Goal: Transaction & Acquisition: Purchase product/service

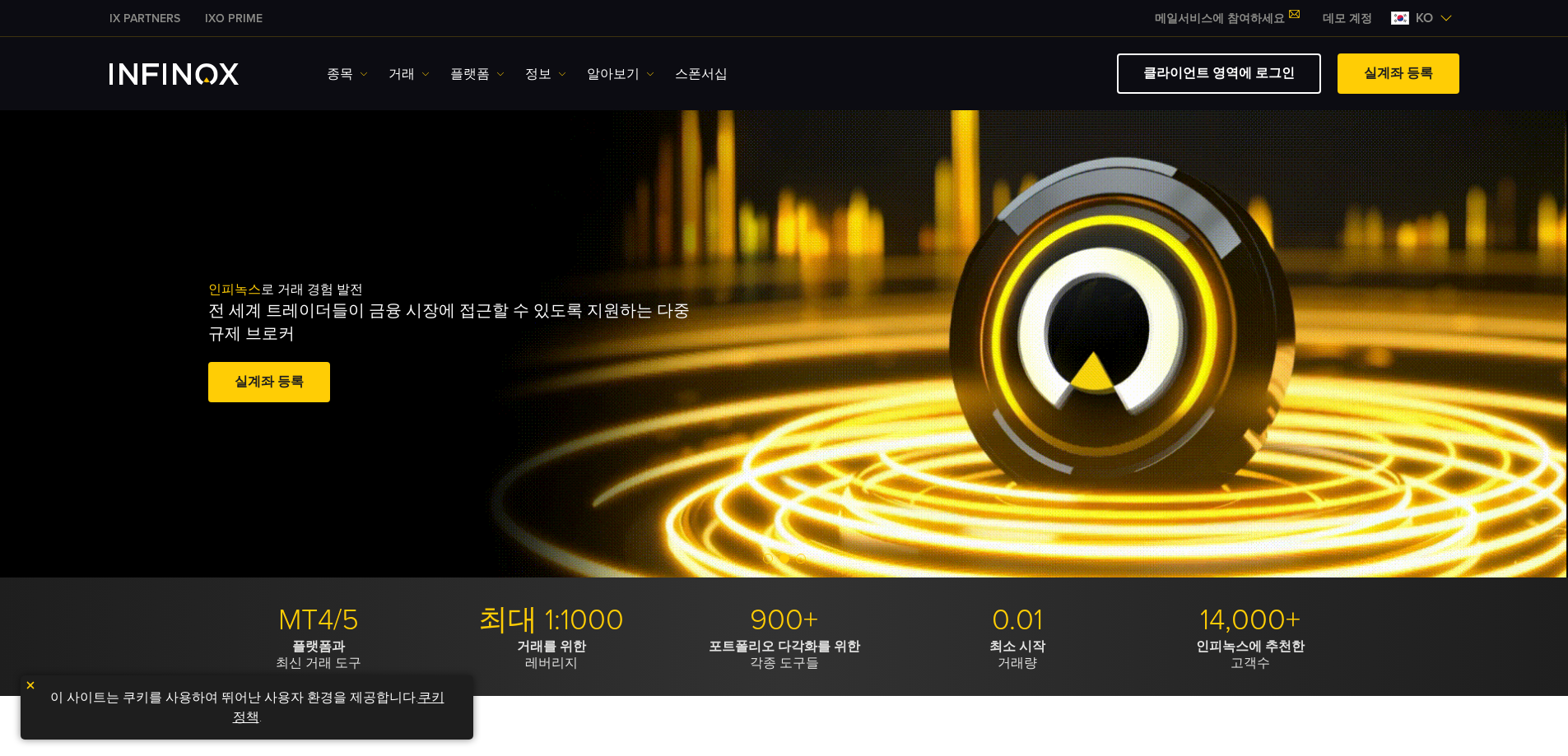
drag, startPoint x: 309, startPoint y: 108, endPoint x: 270, endPoint y: 109, distance: 39.0
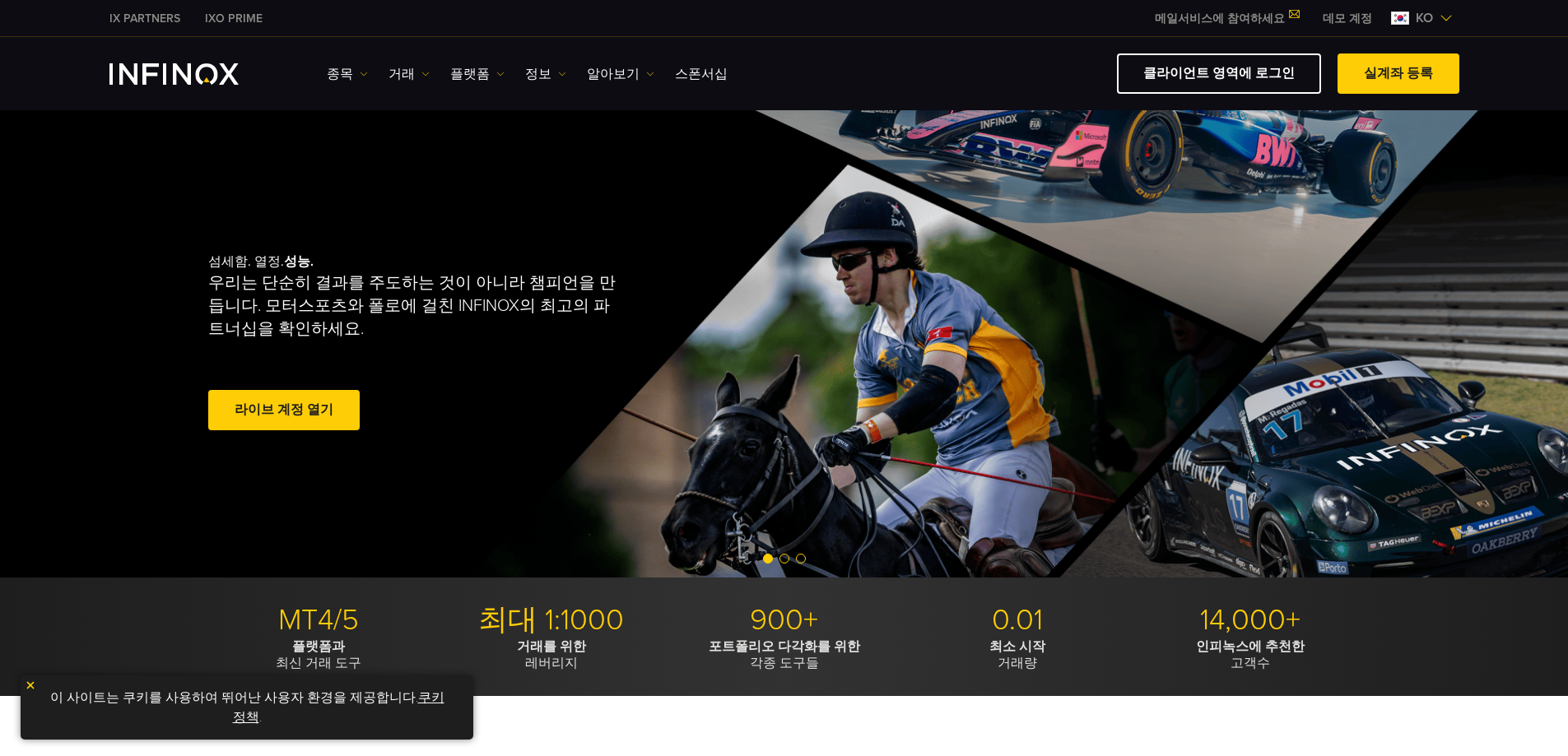
click at [1363, 22] on link "데모 계정" at bounding box center [1347, 18] width 74 height 17
click at [329, 418] on link "라이브 계정 열기" at bounding box center [283, 410] width 151 height 40
click at [1228, 76] on link "클라이언트 영역에 로그인" at bounding box center [1218, 73] width 204 height 40
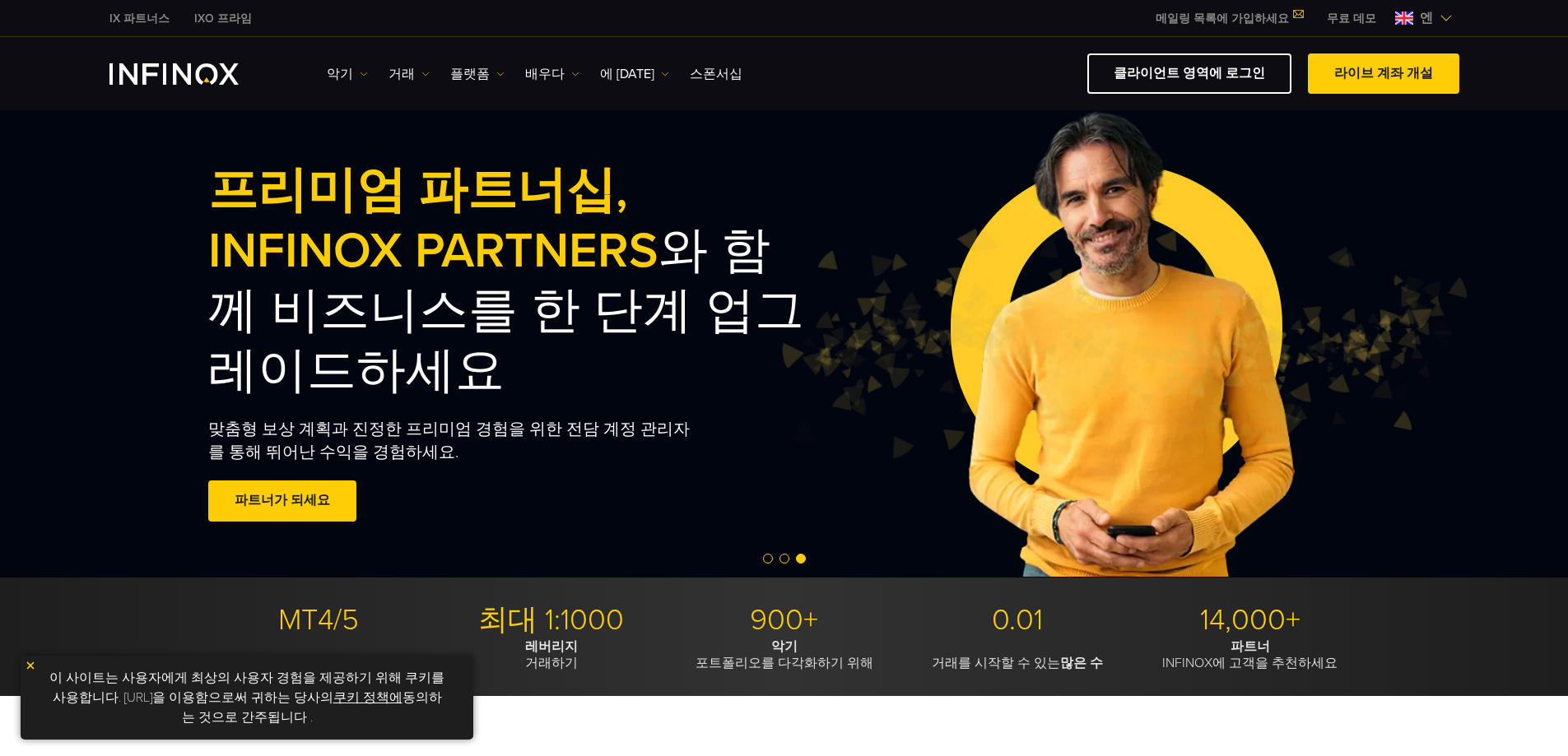
click at [132, 15] on font "IX 파트너스" at bounding box center [139, 18] width 60 height 14
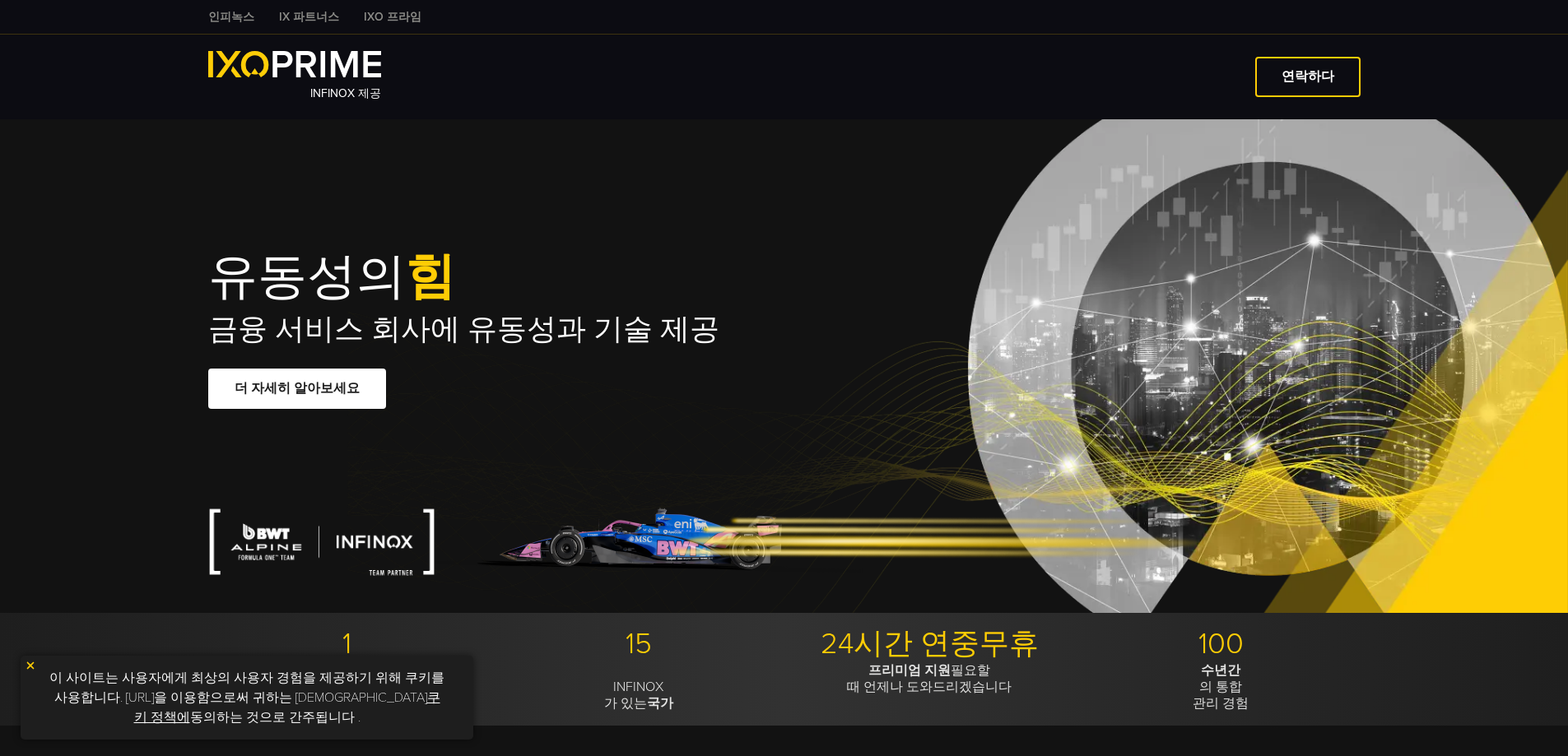
type input "***"
drag, startPoint x: 0, startPoint y: 0, endPoint x: 309, endPoint y: 13, distance: 309.3
click at [309, 13] on font "IX 파트너스" at bounding box center [308, 16] width 60 height 14
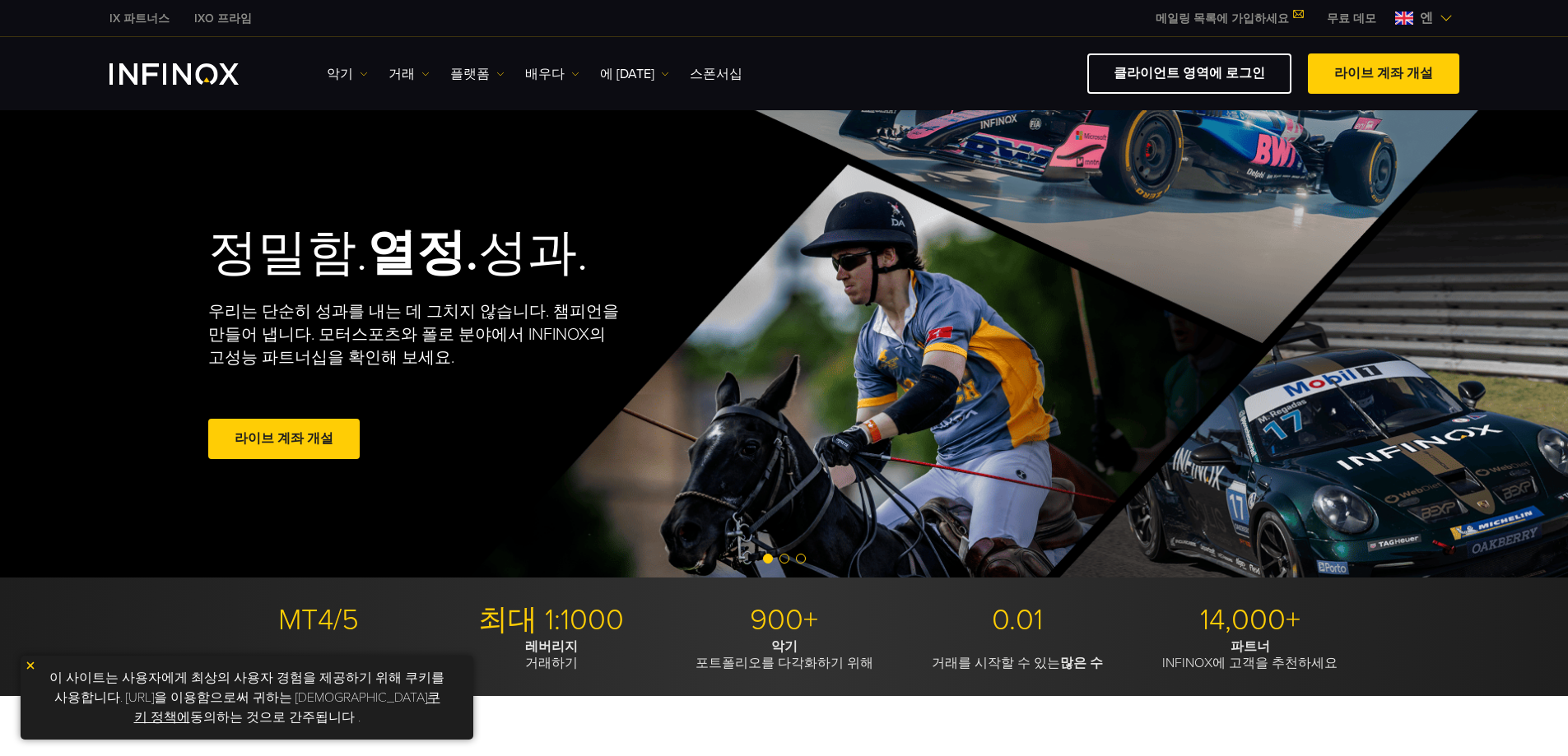
click at [149, 11] on font "IX 파트너스" at bounding box center [139, 18] width 60 height 14
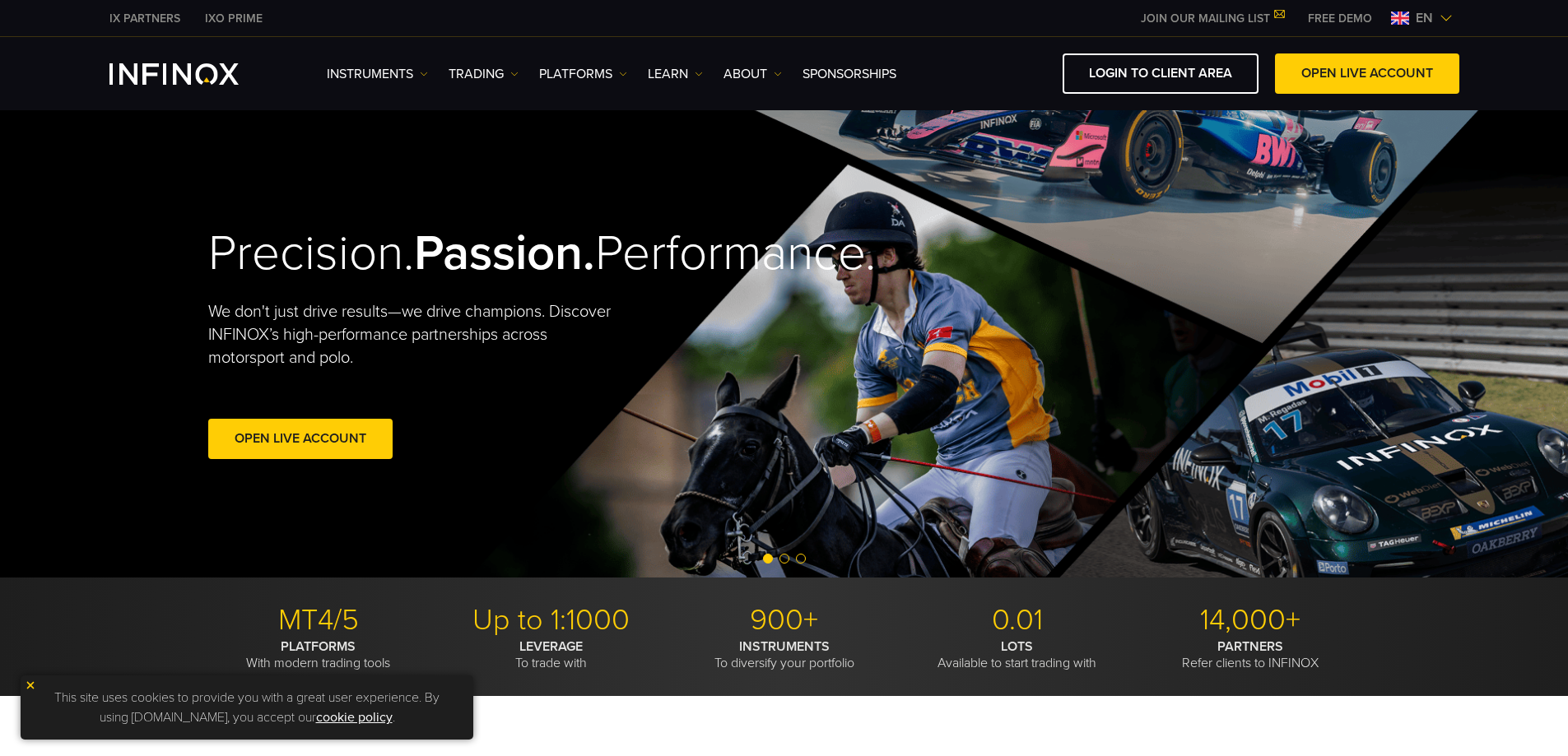
click at [1403, 15] on img at bounding box center [1400, 18] width 18 height 13
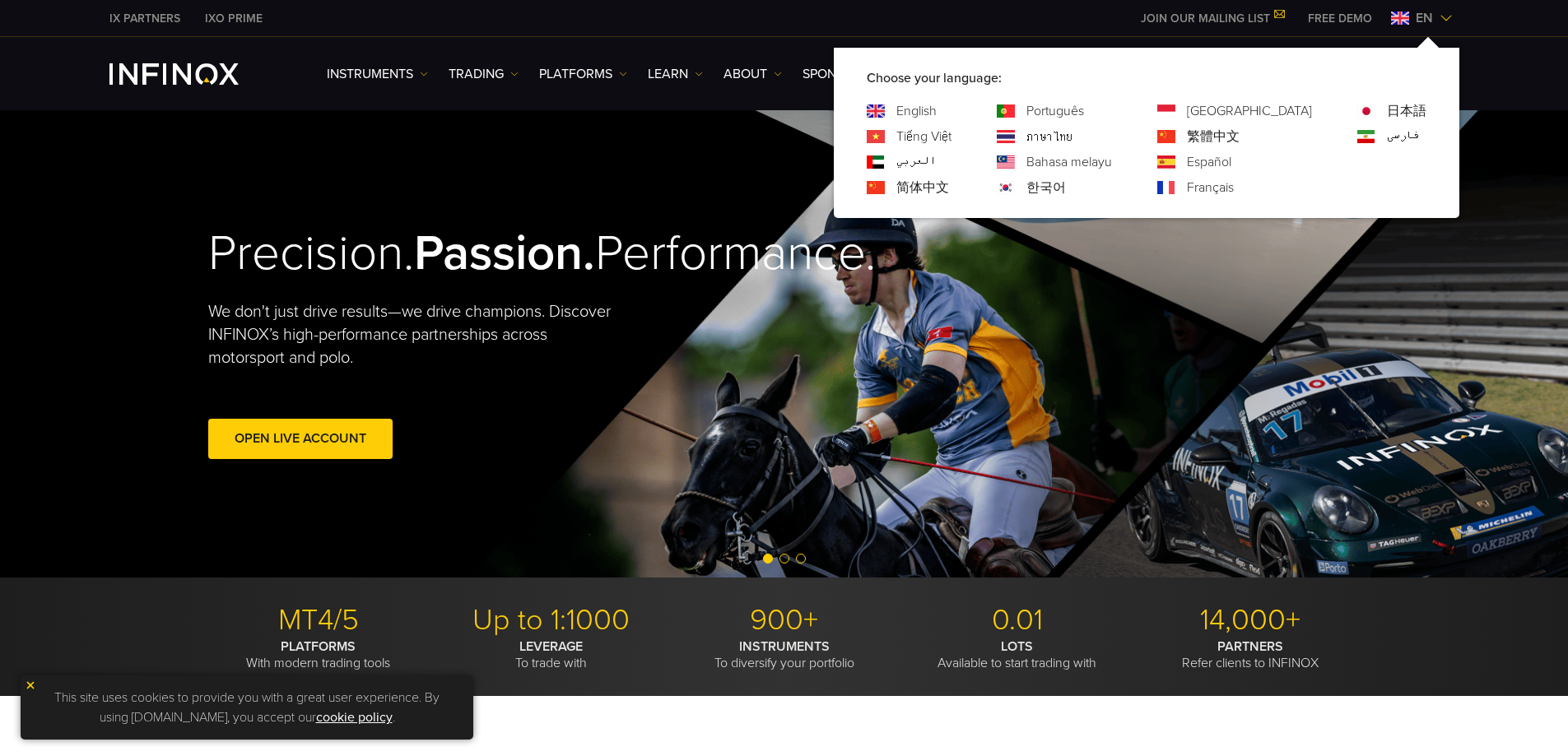
click at [1066, 183] on link "한국어" at bounding box center [1046, 187] width 40 height 20
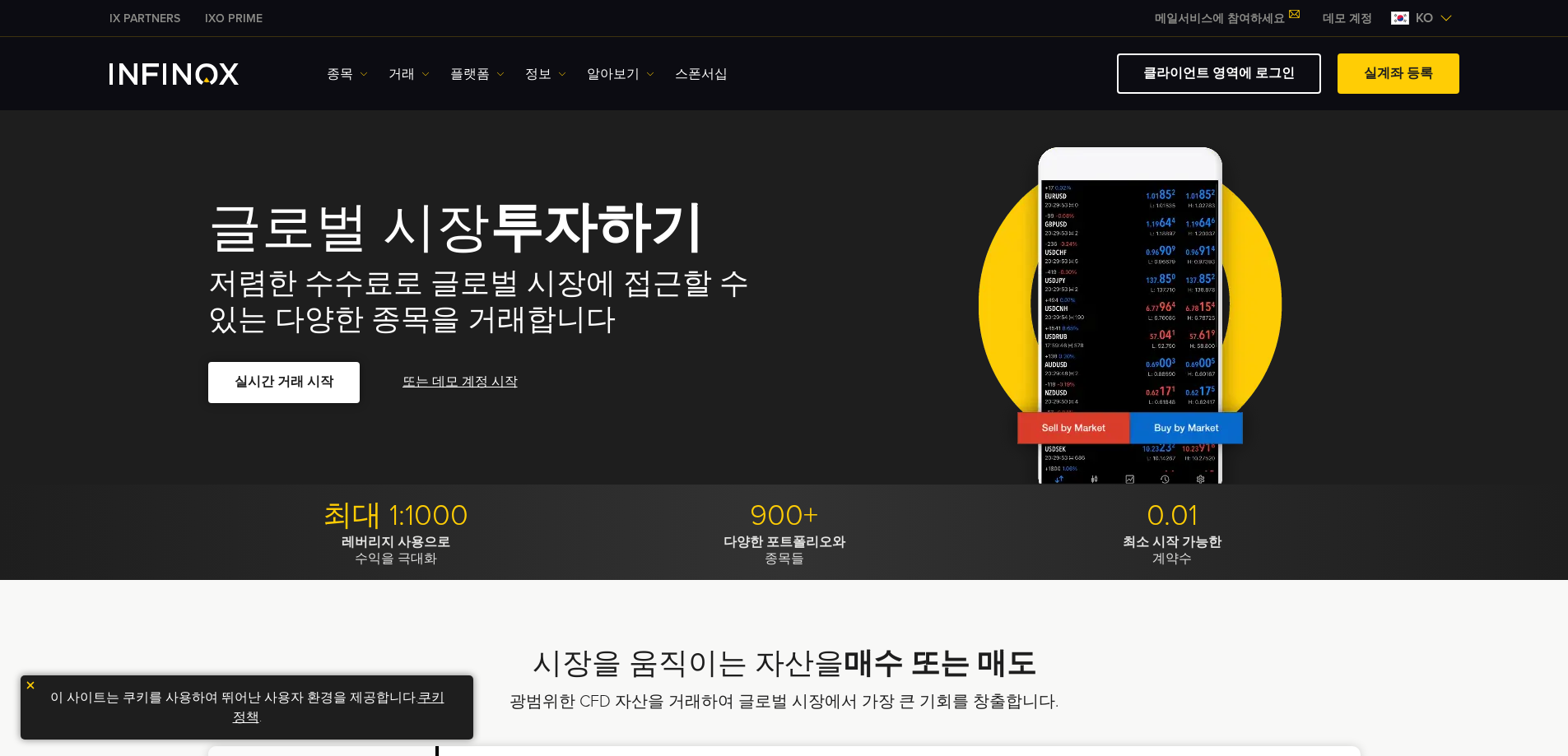
click at [284, 382] on span at bounding box center [284, 382] width 0 height 0
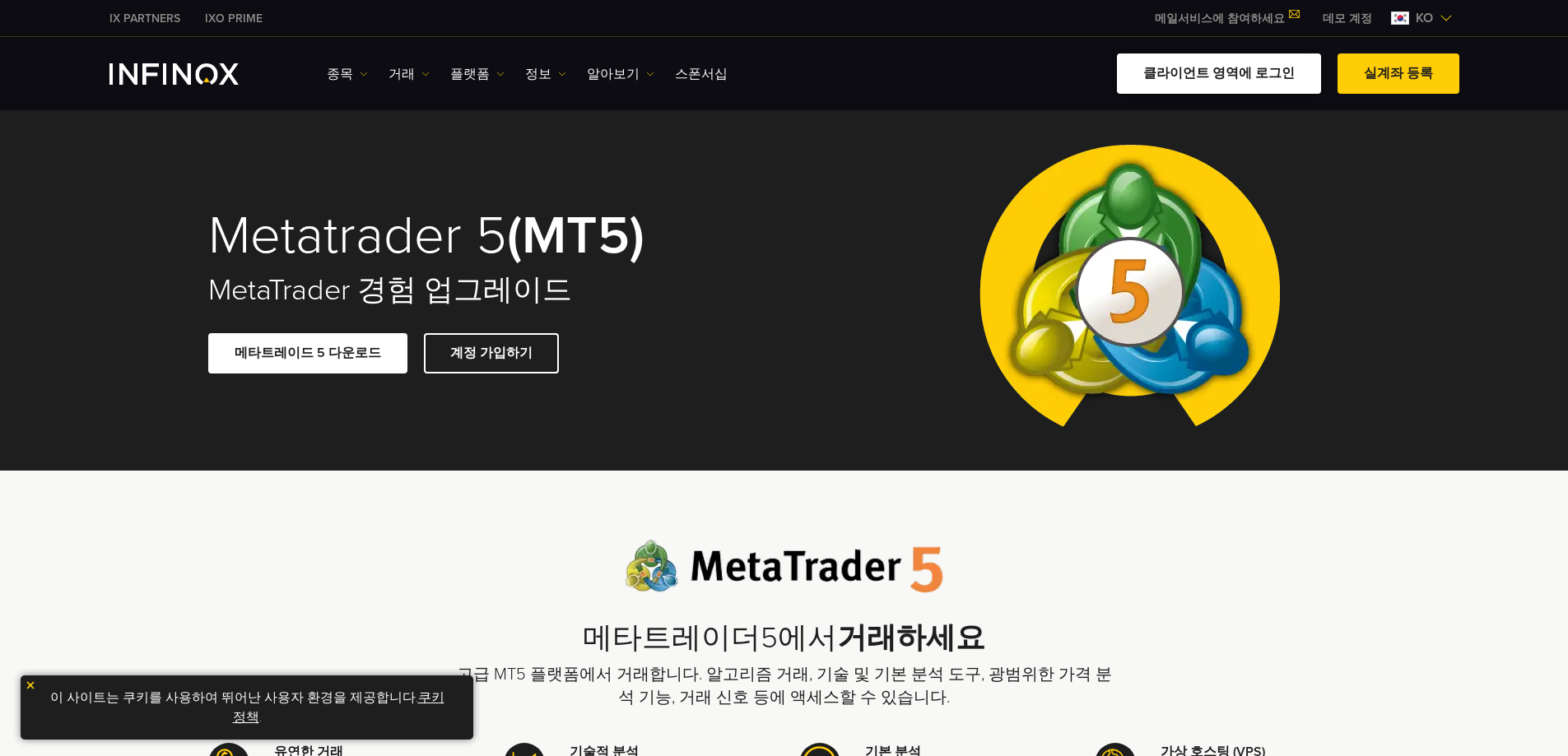
click at [1246, 79] on link "클라이언트 영역에 로그인" at bounding box center [1218, 73] width 204 height 40
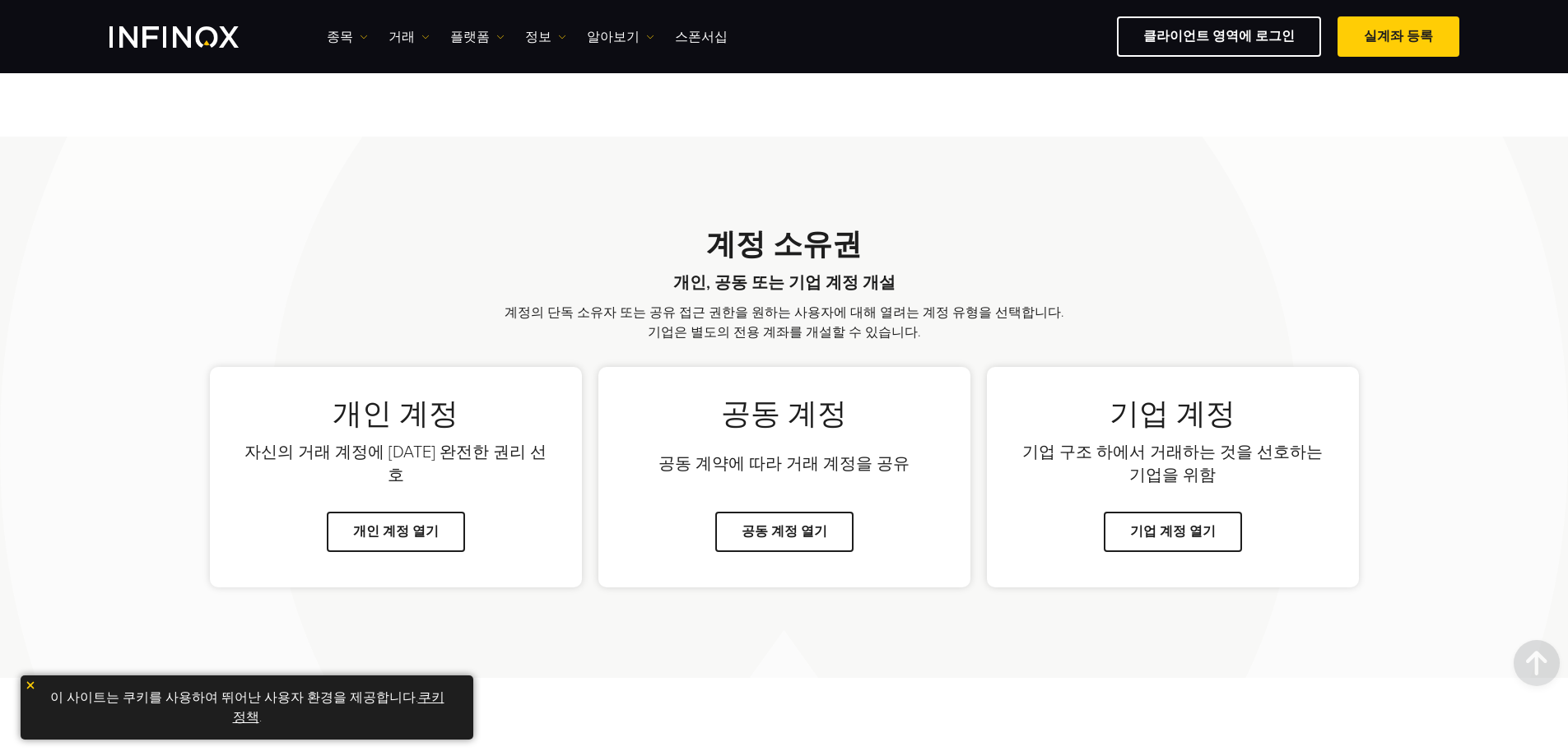
scroll to position [905, 0]
click at [405, 522] on link "개인 계정 열기" at bounding box center [396, 531] width 138 height 40
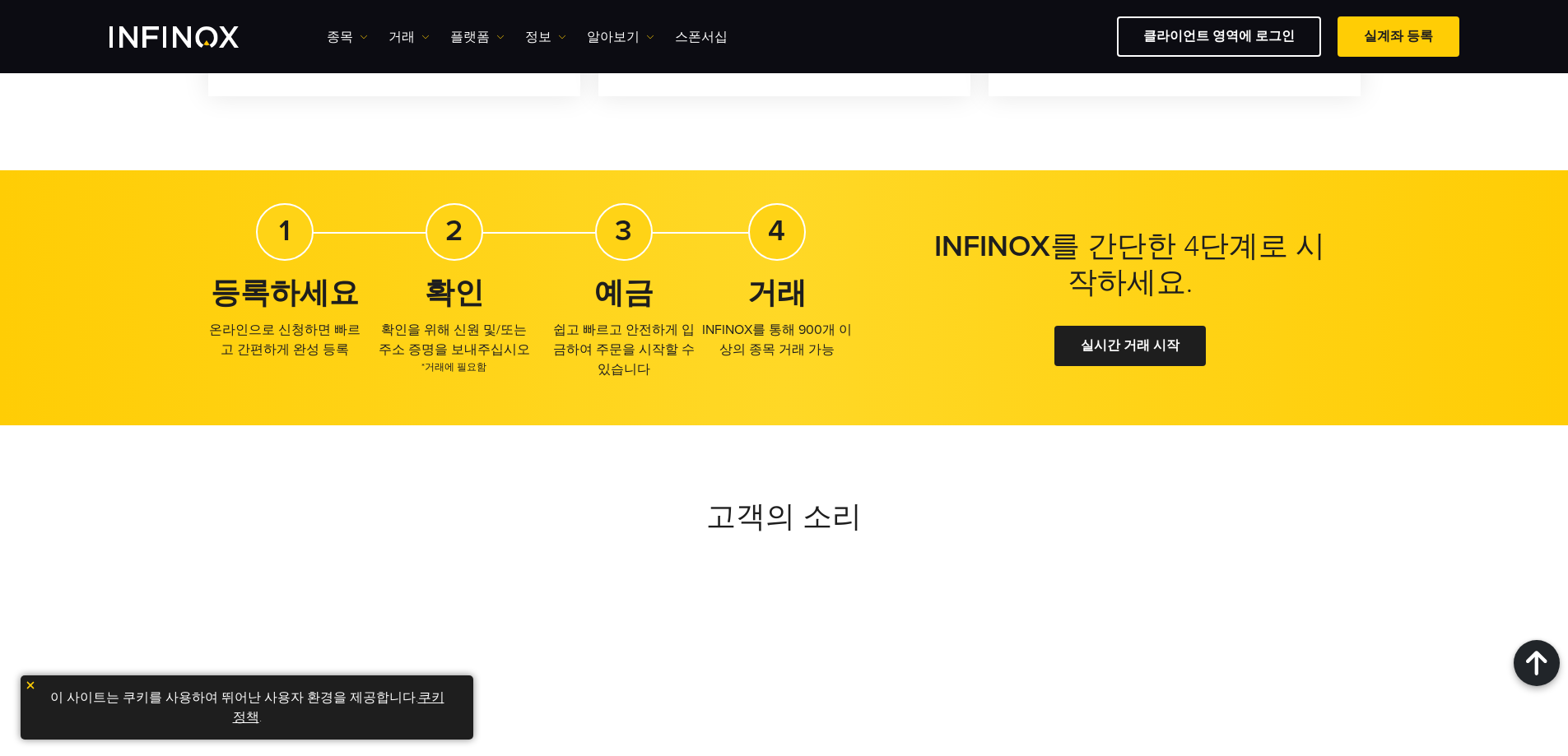
scroll to position [2551, 0]
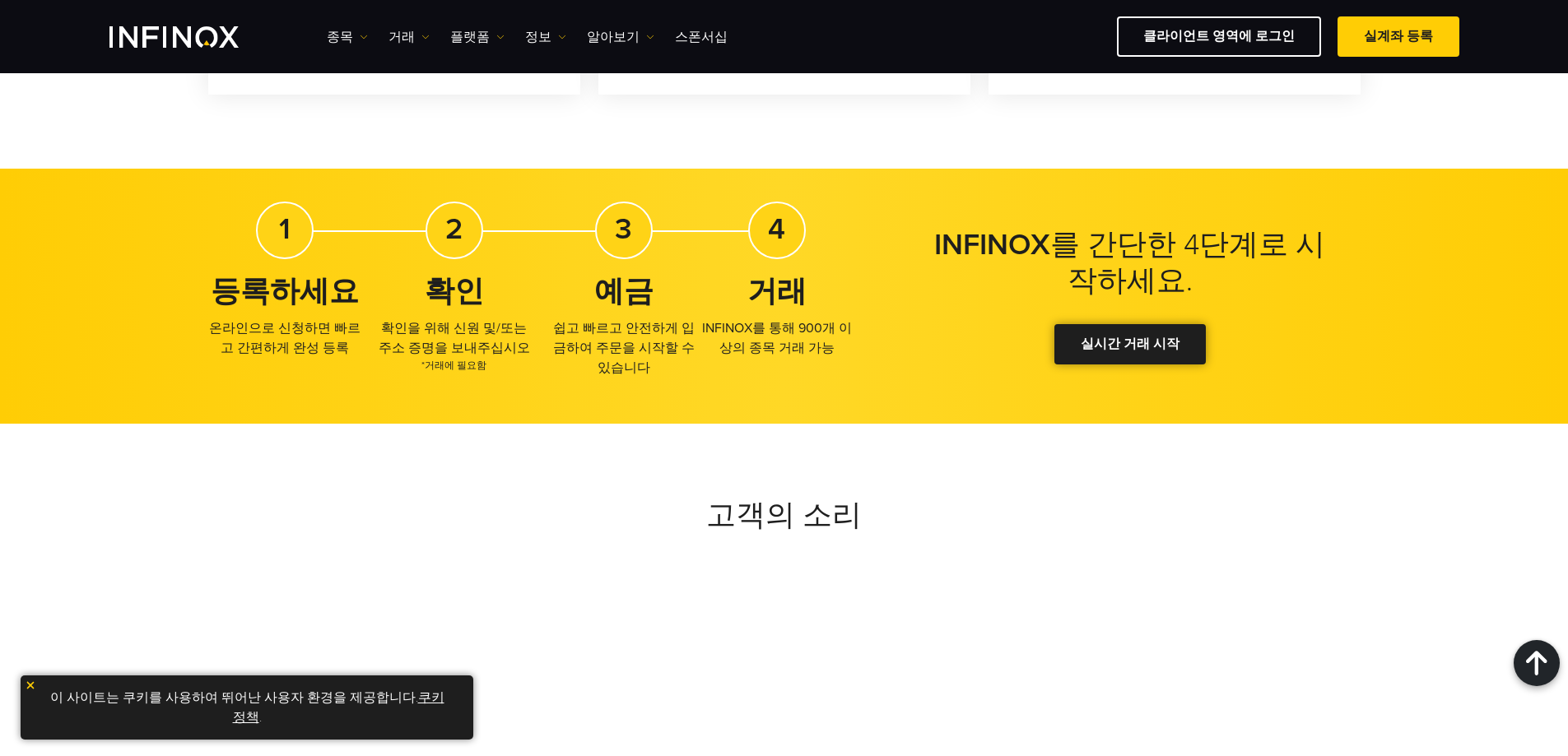
click at [1130, 345] on div at bounding box center [1130, 345] width 0 height 0
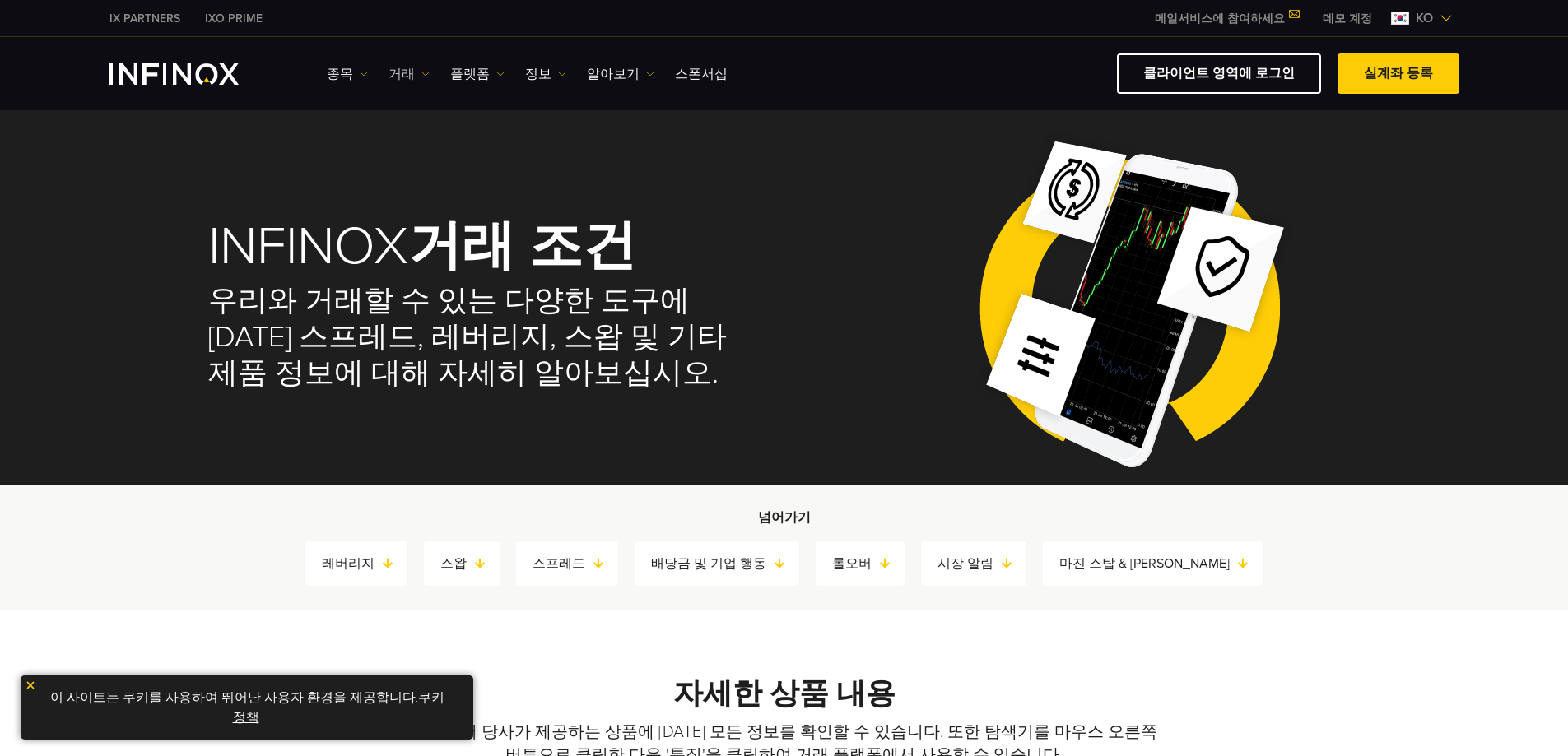
click at [413, 76] on link "거래" at bounding box center [408, 74] width 41 height 20
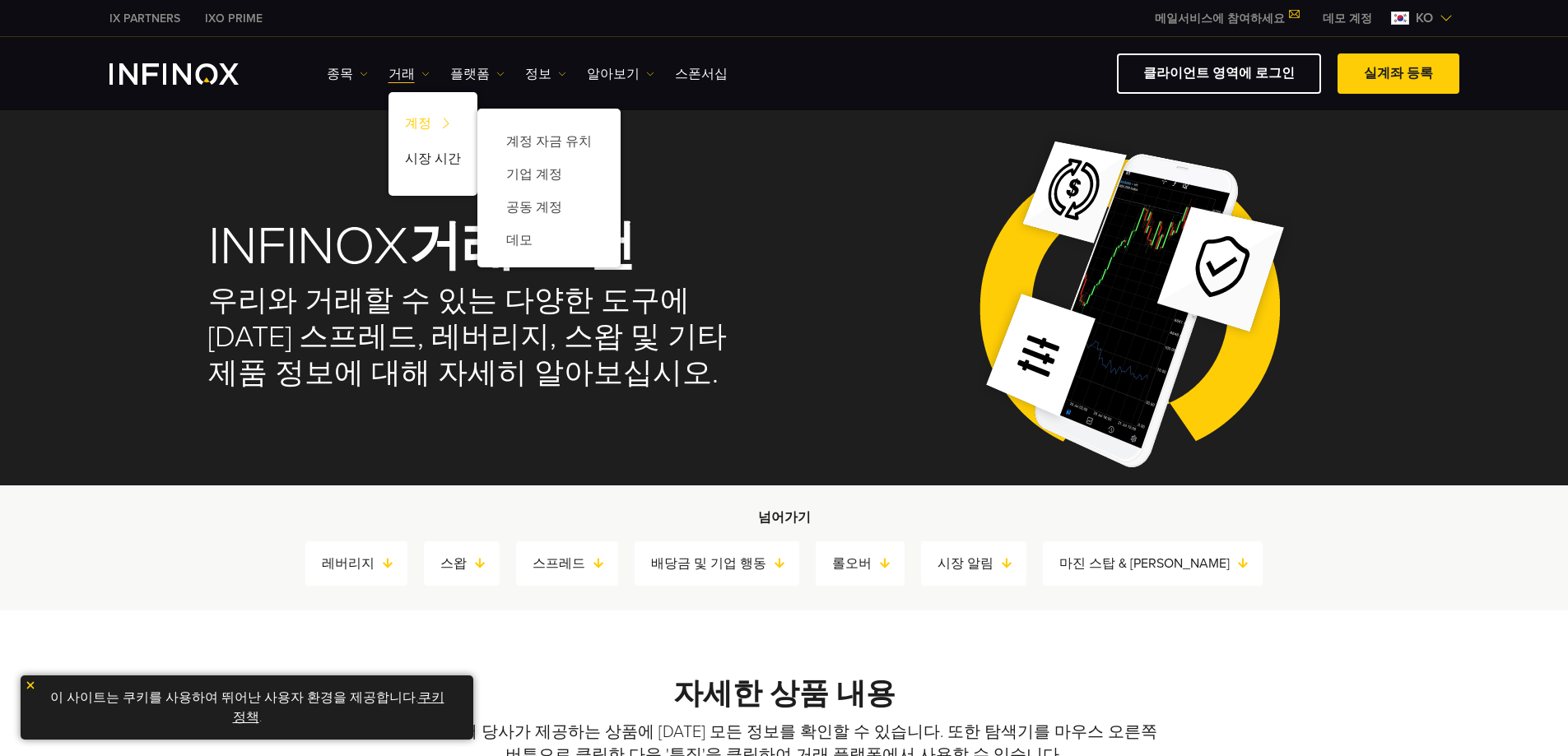
click at [413, 124] on link "계정" at bounding box center [432, 126] width 88 height 35
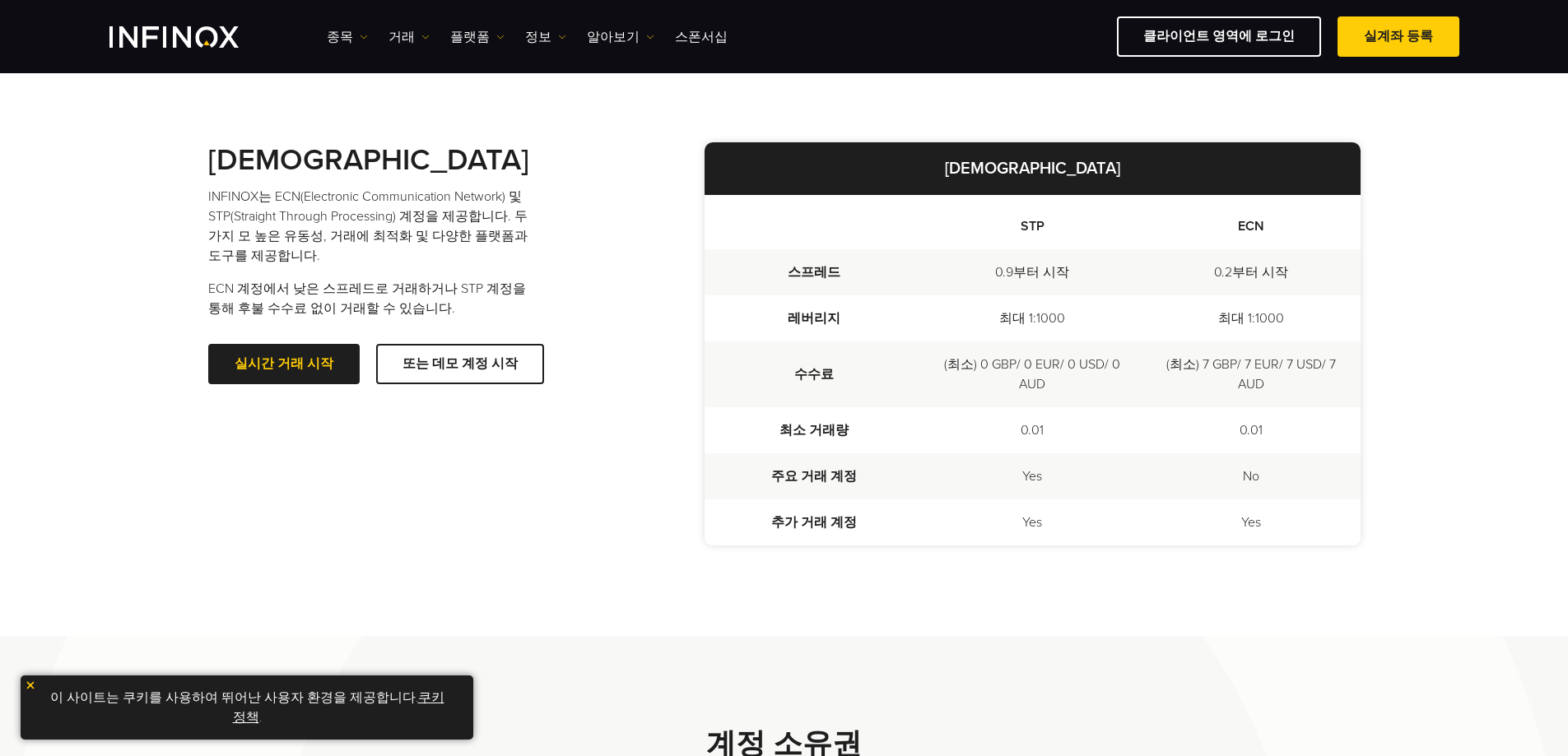
scroll to position [412, 0]
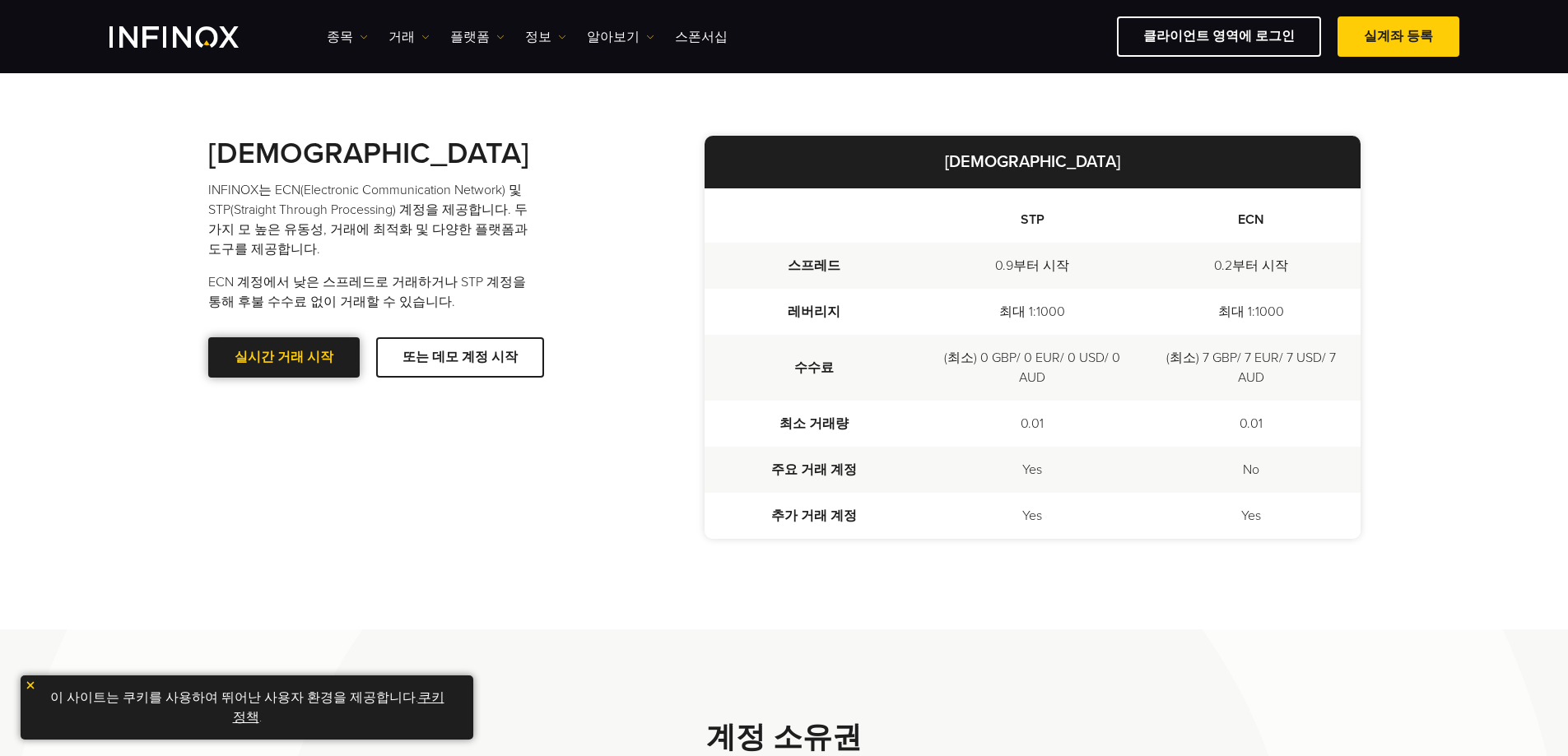
click at [321, 370] on link "실시간 거래 시작" at bounding box center [283, 358] width 151 height 40
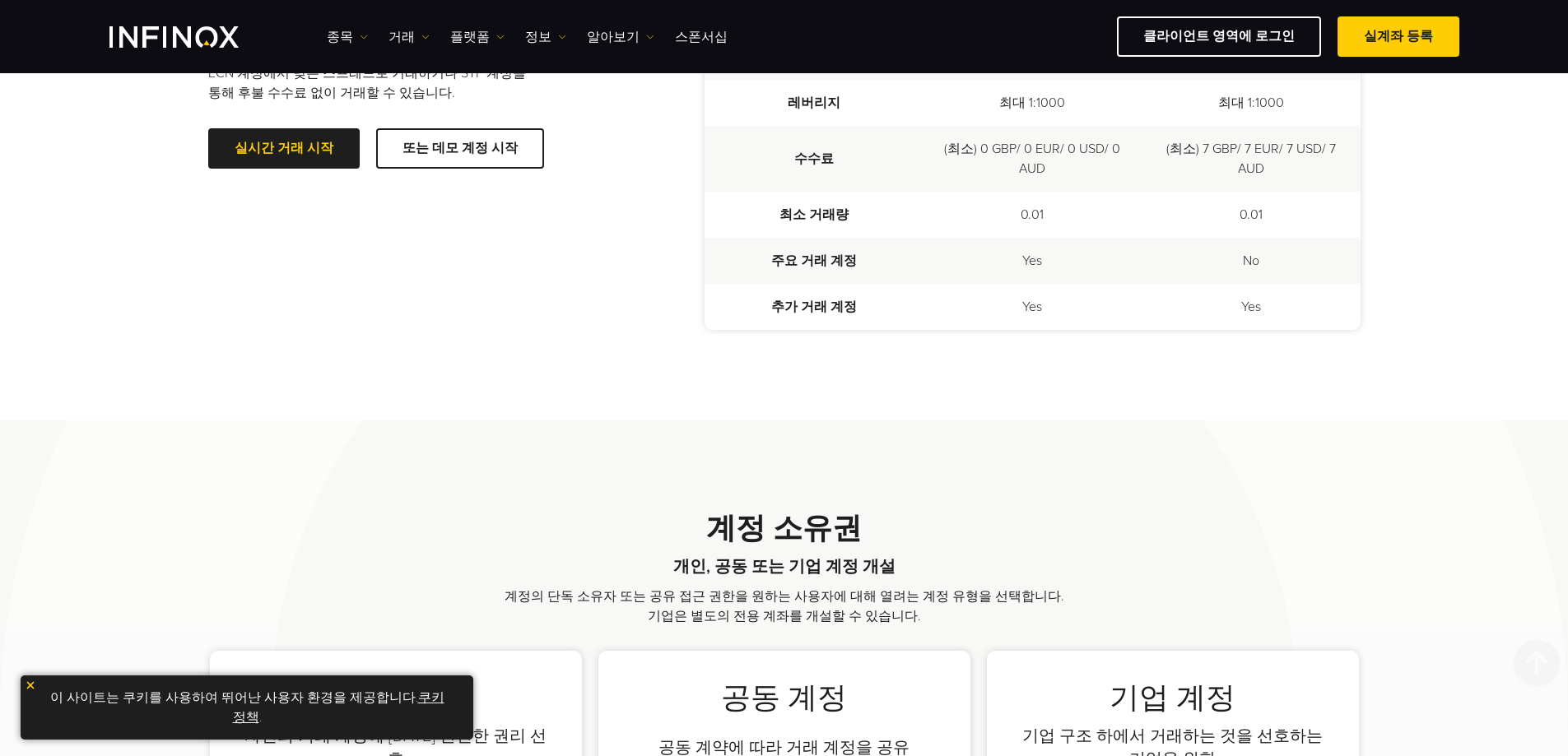
scroll to position [1070, 0]
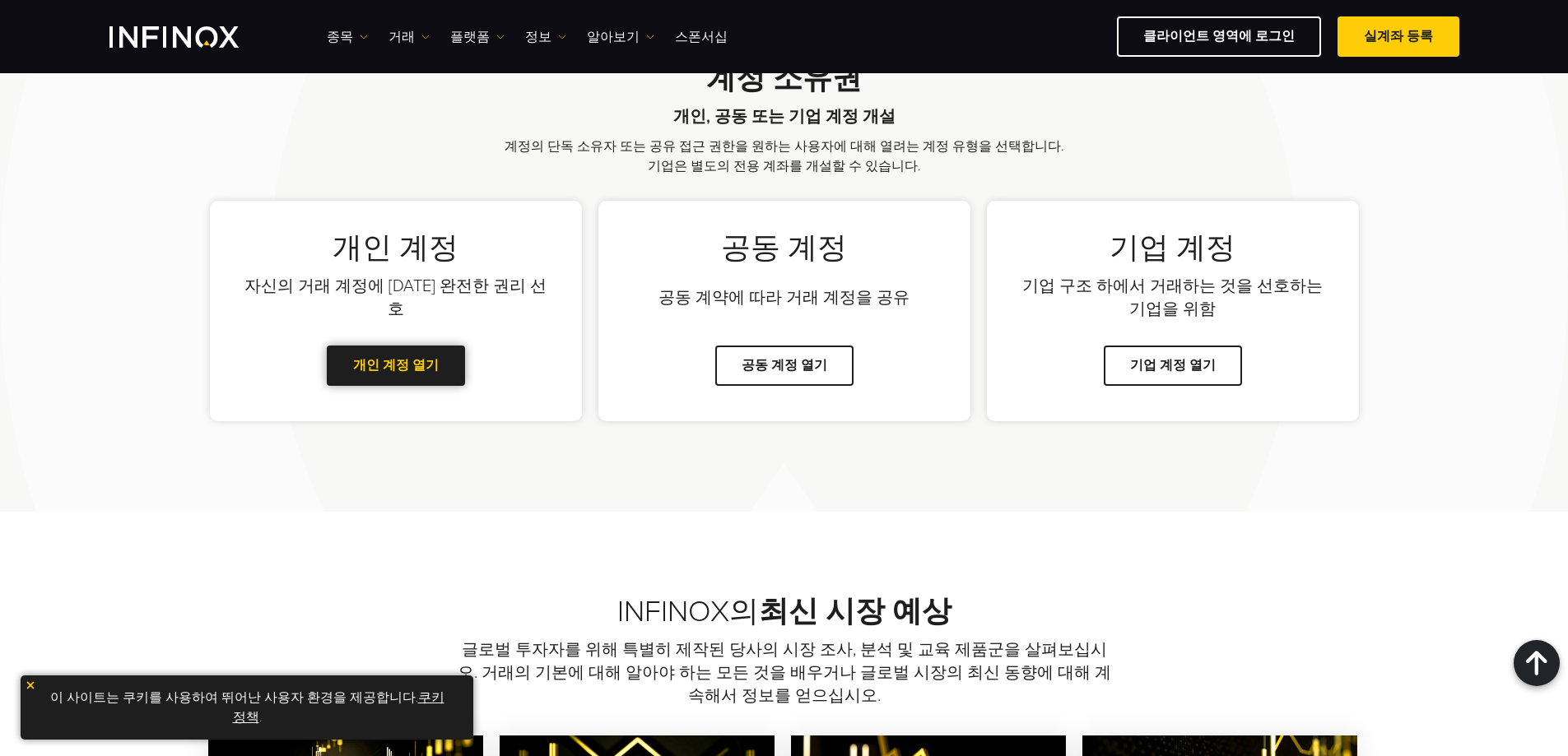
click at [435, 368] on link "개인 계정 열기" at bounding box center [396, 365] width 138 height 40
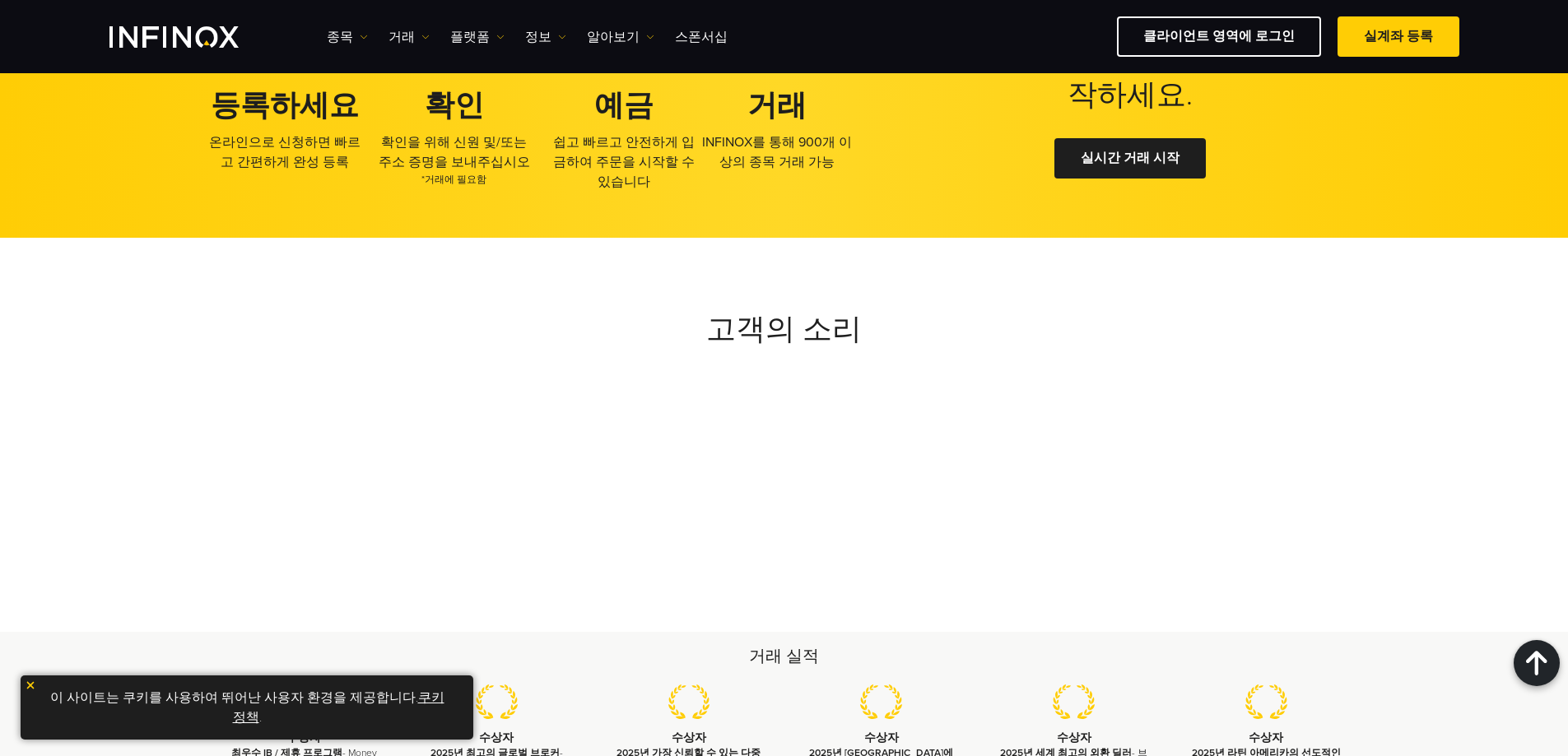
scroll to position [2416, 0]
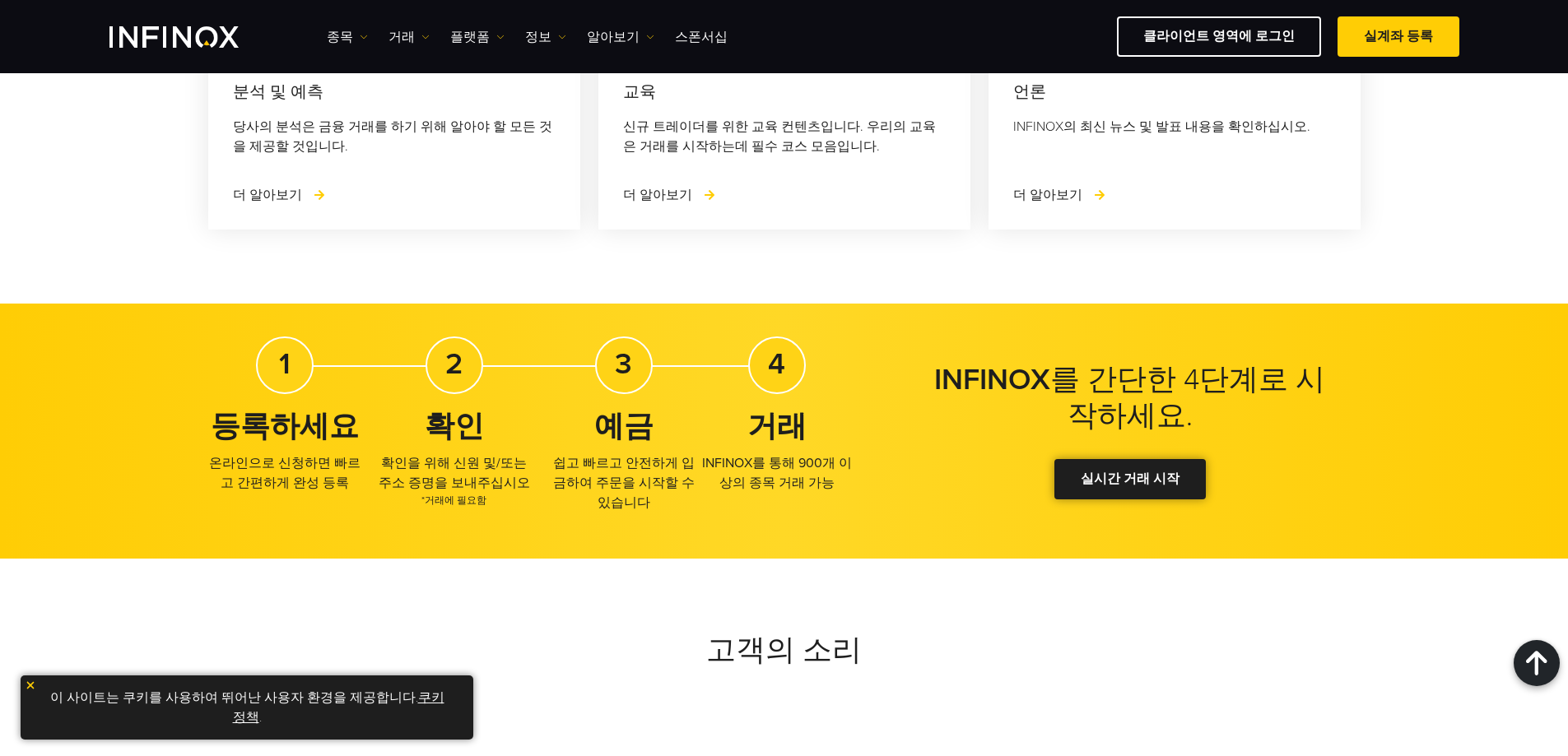
click at [1099, 488] on link "실시간 거래 시작" at bounding box center [1130, 479] width 151 height 40
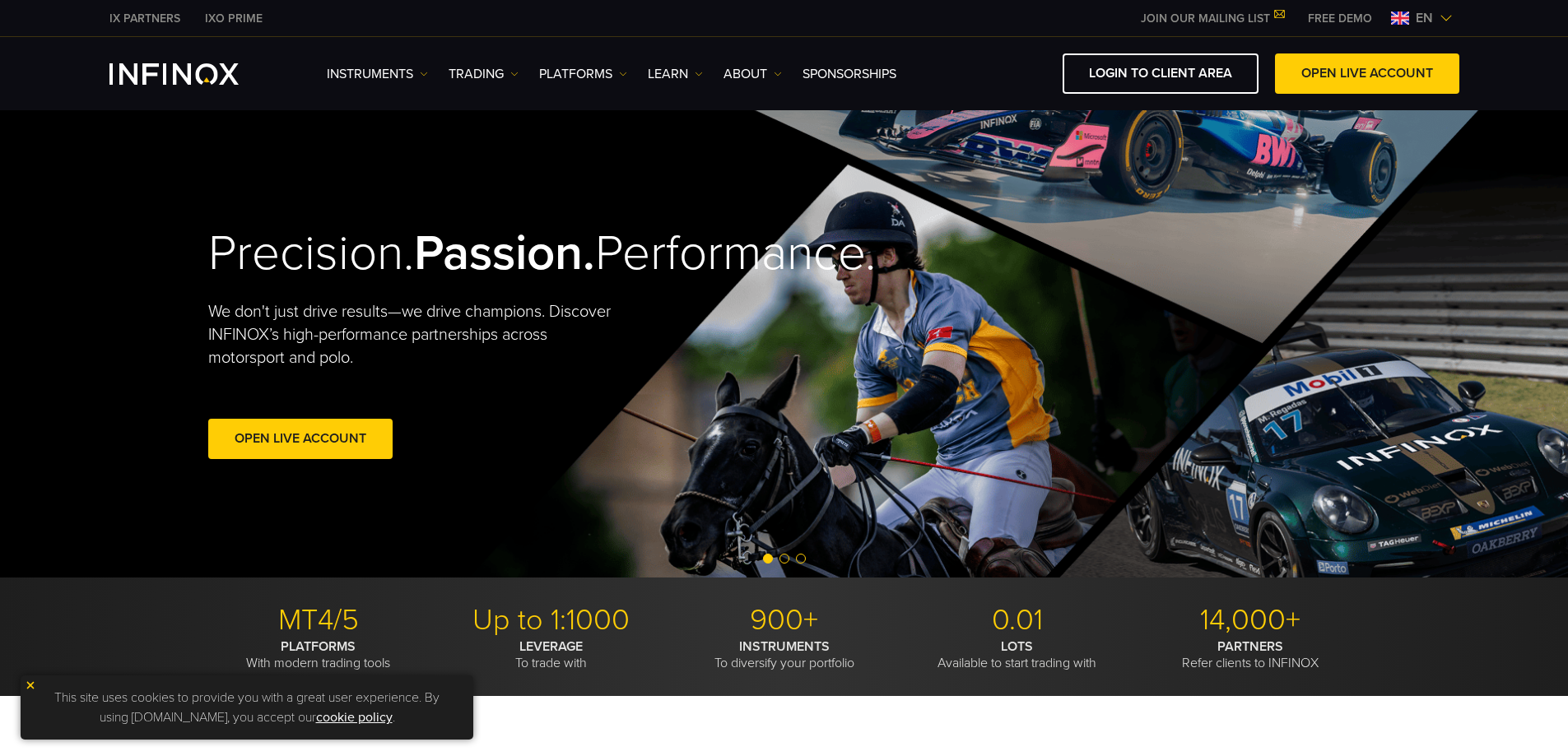
click at [1400, 21] on img at bounding box center [1400, 18] width 18 height 13
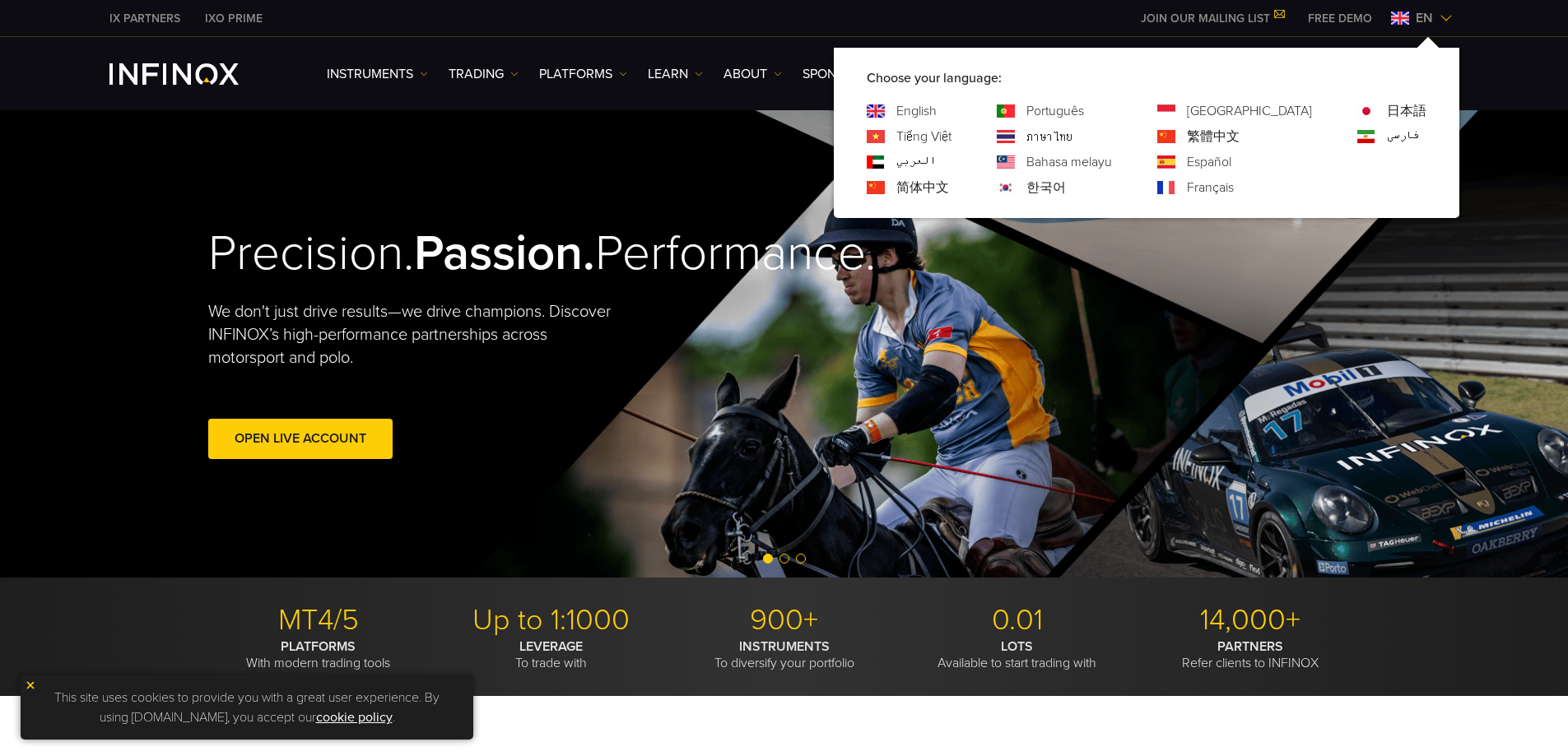
click at [1066, 190] on link "한국어" at bounding box center [1046, 187] width 40 height 20
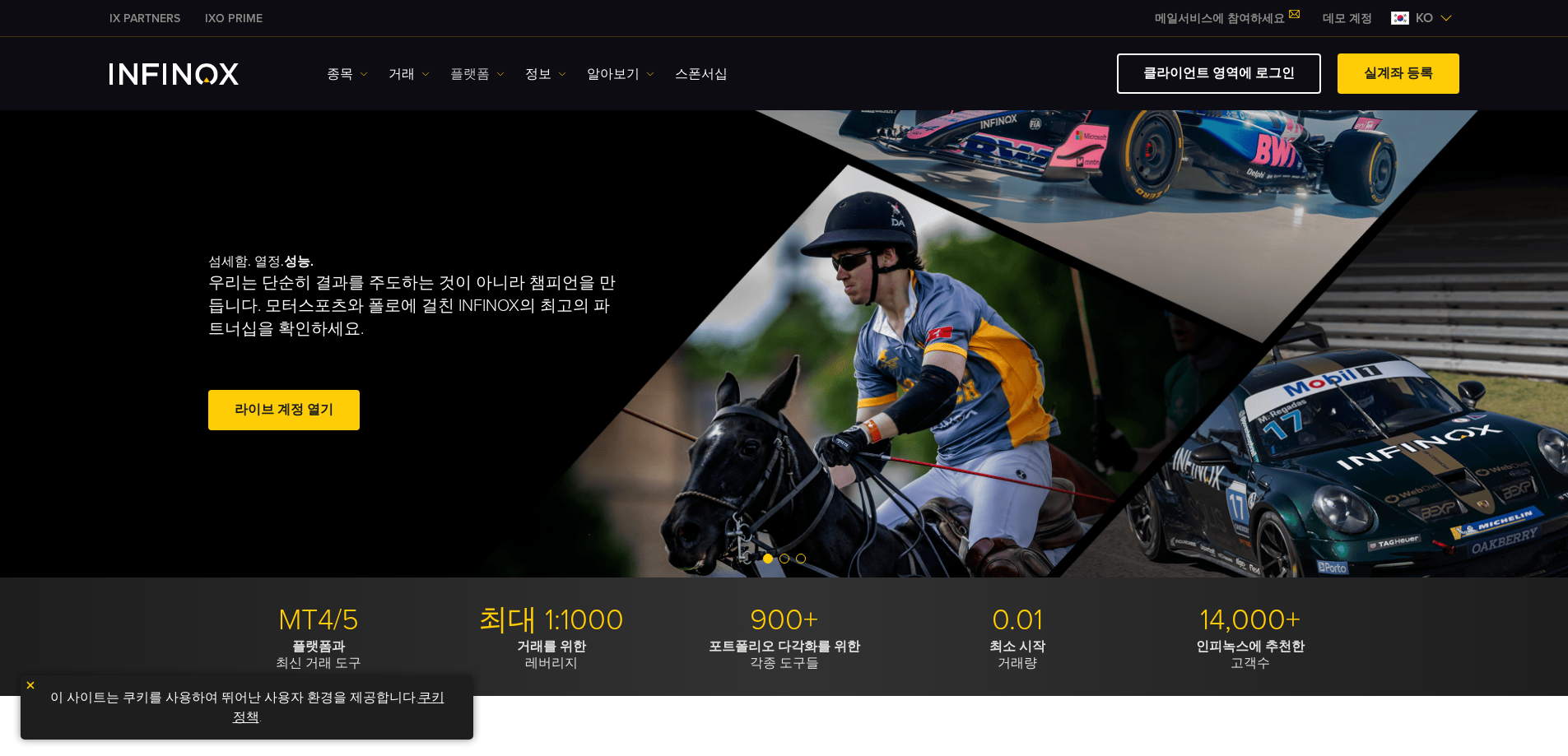
click at [496, 70] on img at bounding box center [500, 74] width 9 height 9
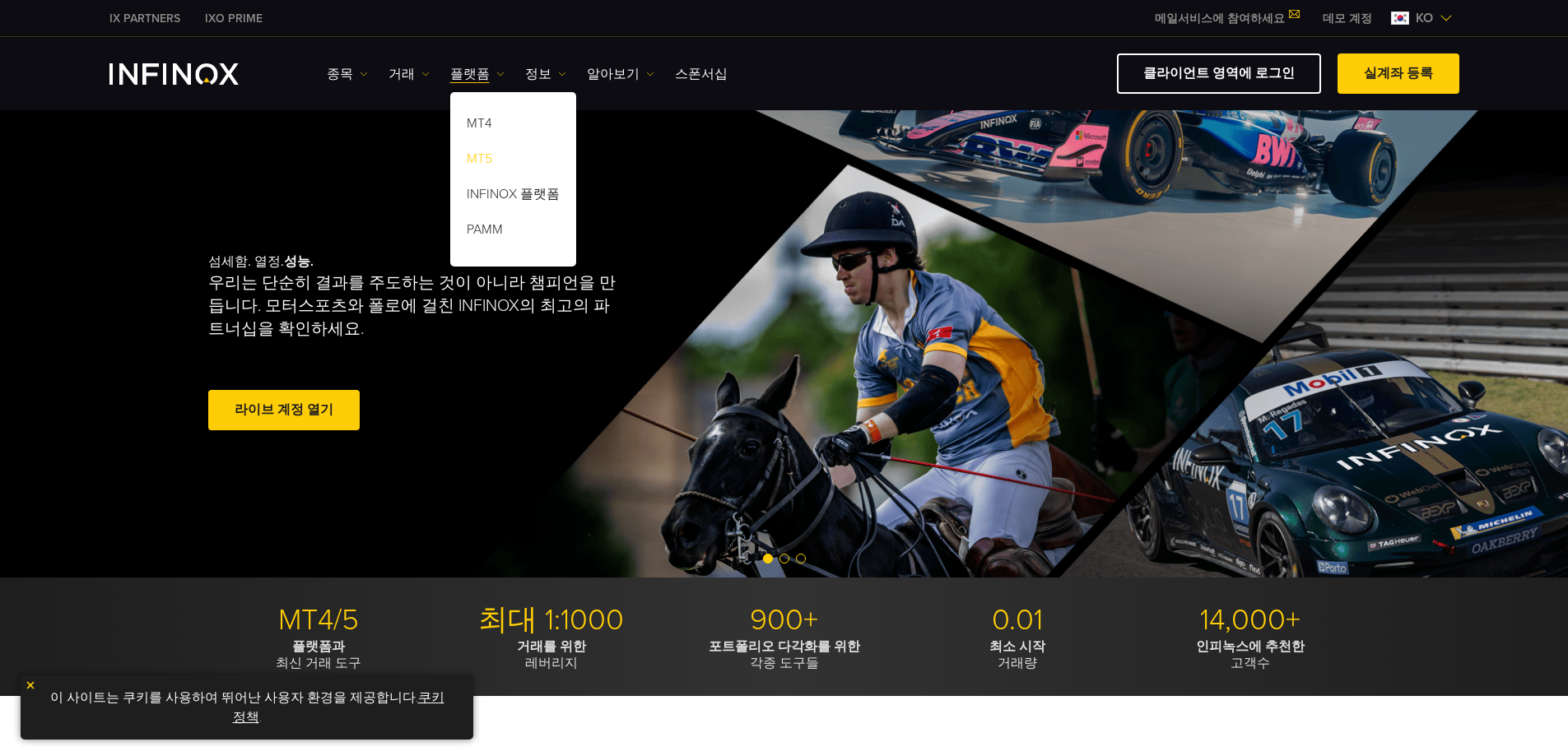
click at [493, 157] on link "MT5" at bounding box center [513, 161] width 126 height 35
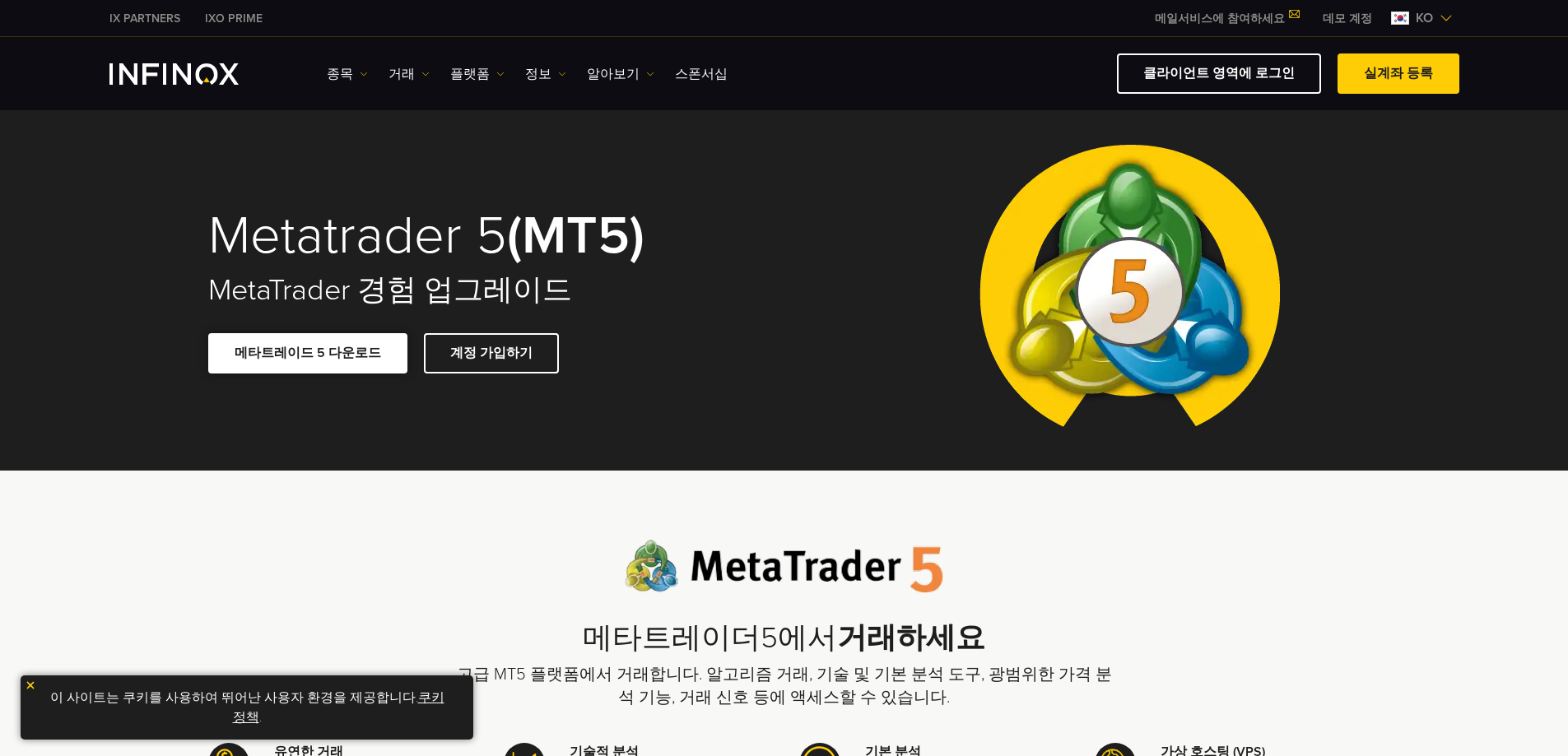
click at [308, 353] on span at bounding box center [308, 353] width 0 height 0
